Goal: Find specific page/section: Find specific page/section

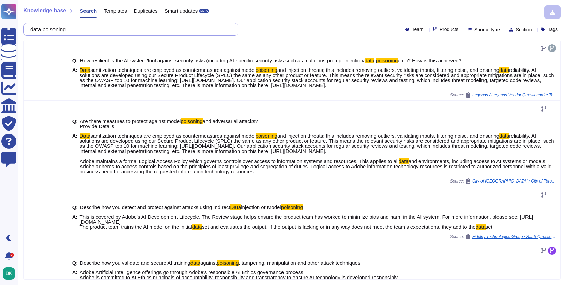
click at [127, 26] on input "data poisoning" at bounding box center [129, 29] width 204 height 12
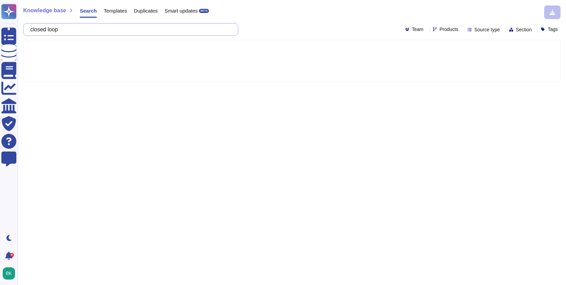
type input "closed loop"
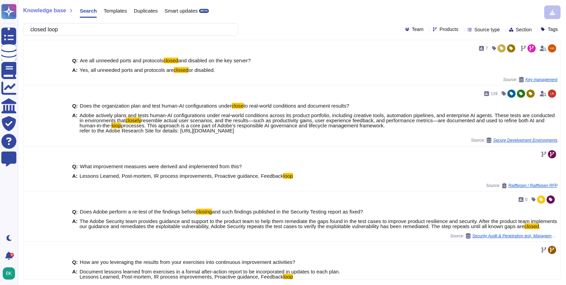
click at [123, 13] on div "Templates" at bounding box center [112, 12] width 30 height 14
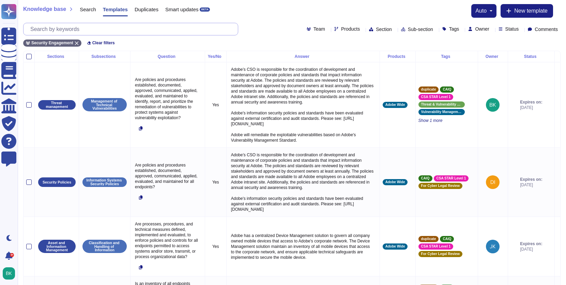
click at [122, 29] on input "text" at bounding box center [132, 29] width 211 height 12
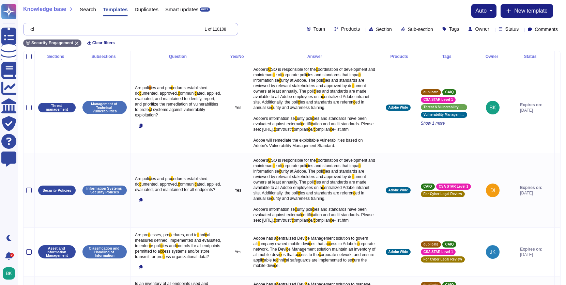
type input "c"
